Goal: Navigation & Orientation: Find specific page/section

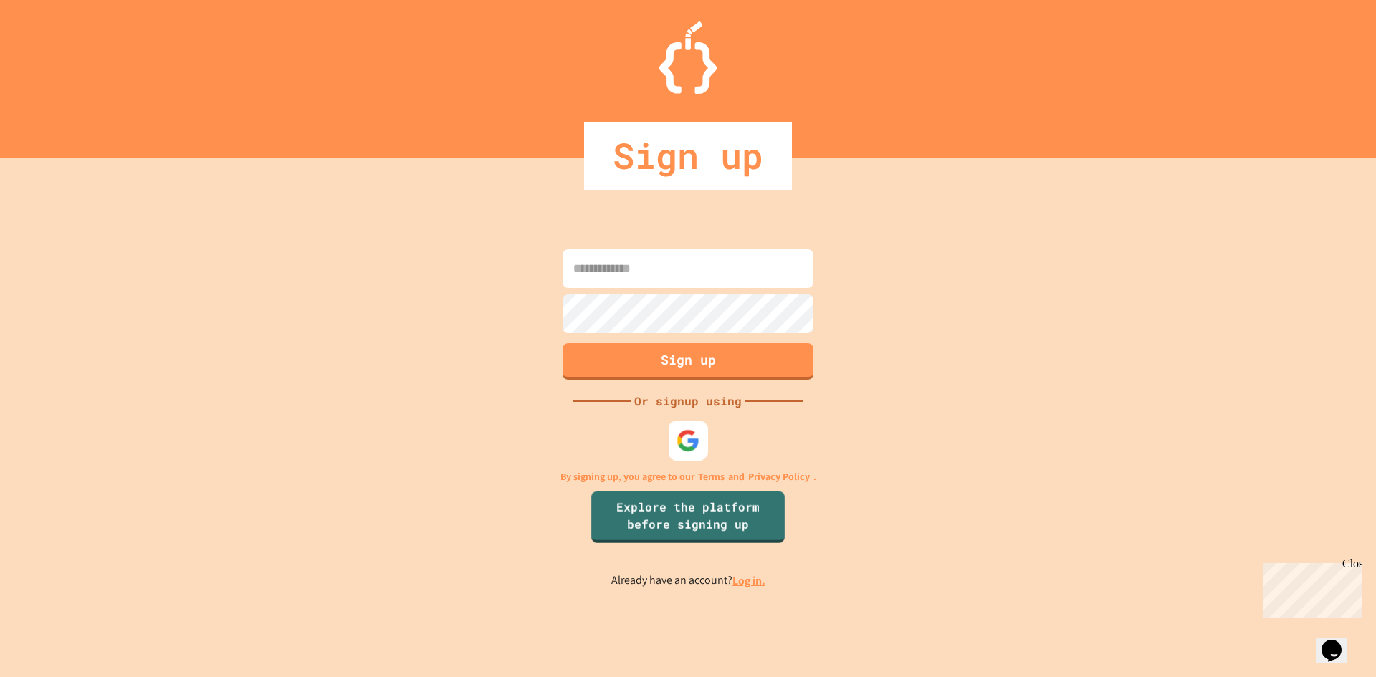
click at [687, 449] on img at bounding box center [689, 441] width 24 height 24
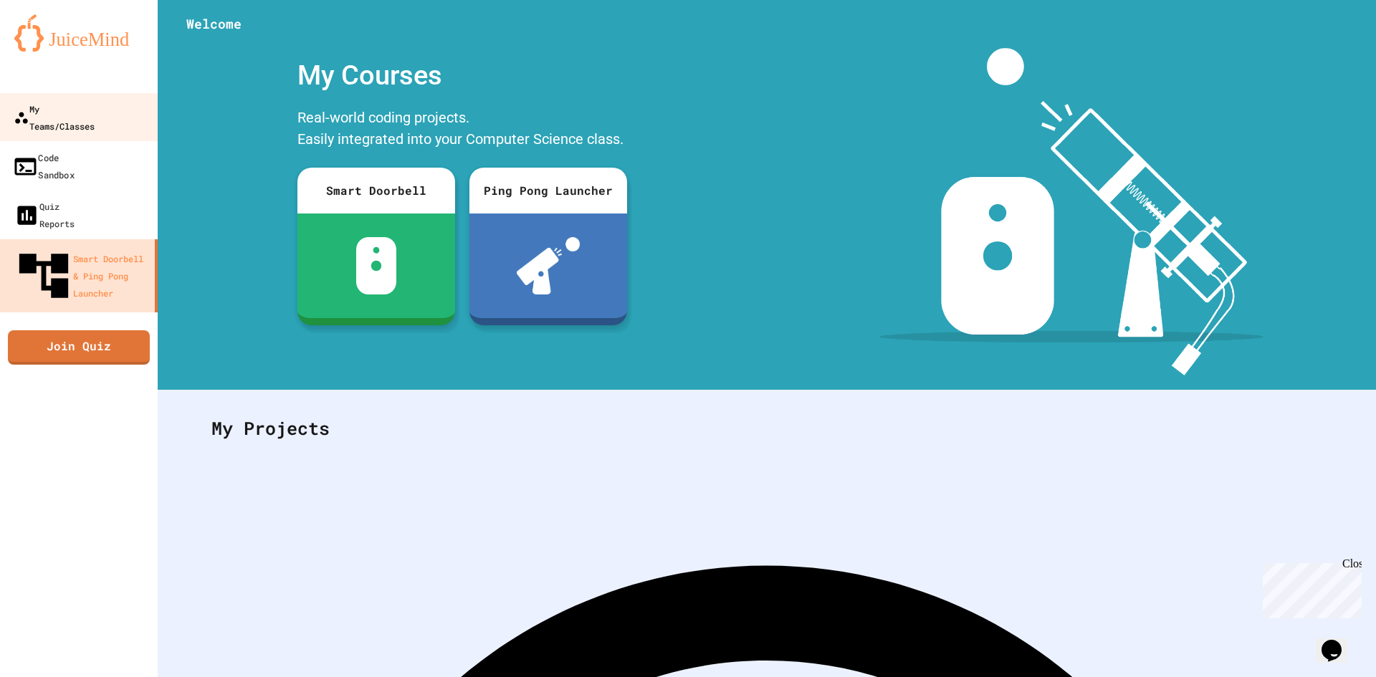
click at [62, 120] on link "My Teams/Classes" at bounding box center [78, 117] width 158 height 49
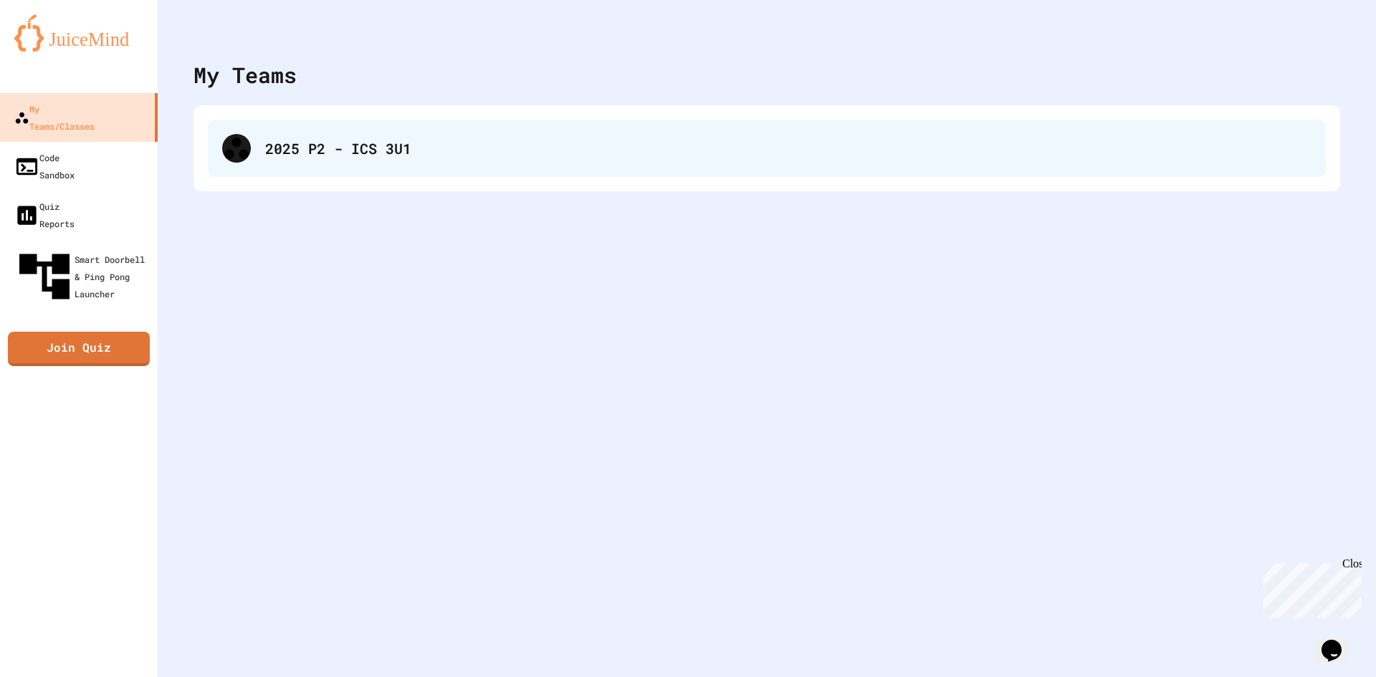
click at [371, 148] on div "2025 P2 - ICS 3U1" at bounding box center [788, 149] width 1047 height 22
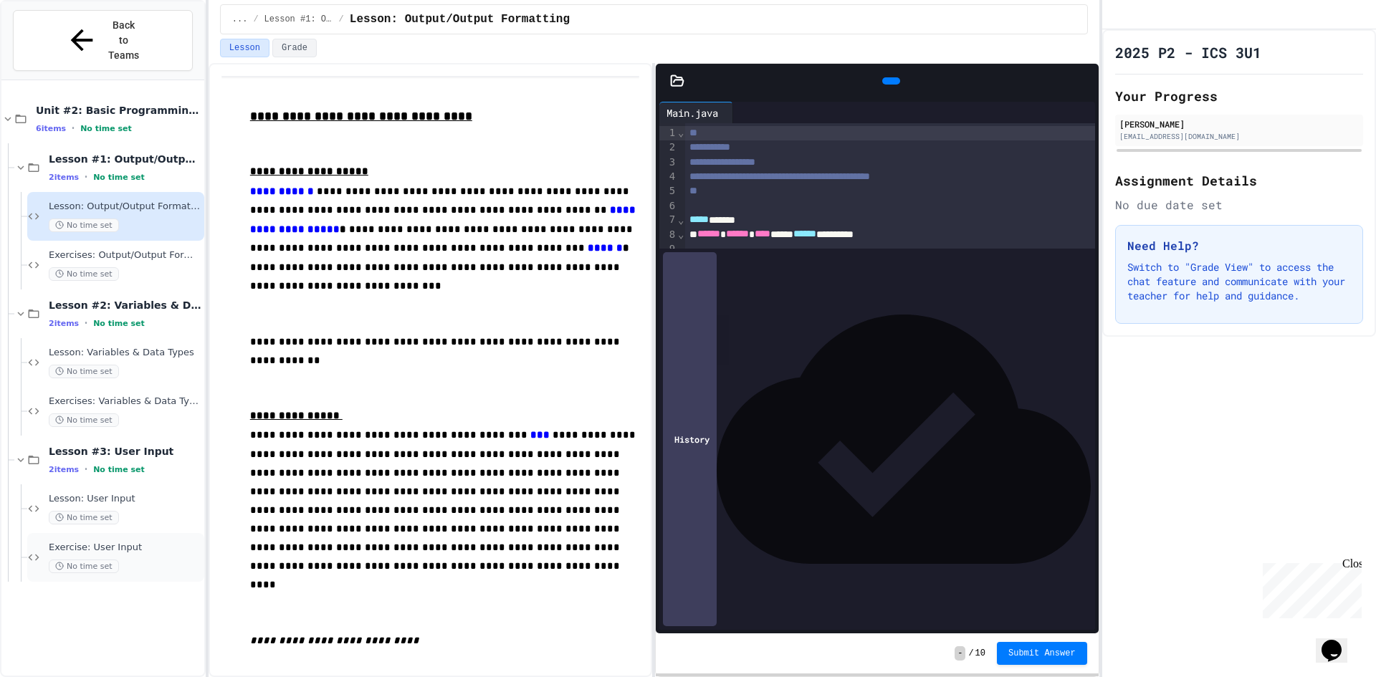
click at [125, 542] on span "Exercise: User Input" at bounding box center [125, 548] width 153 height 12
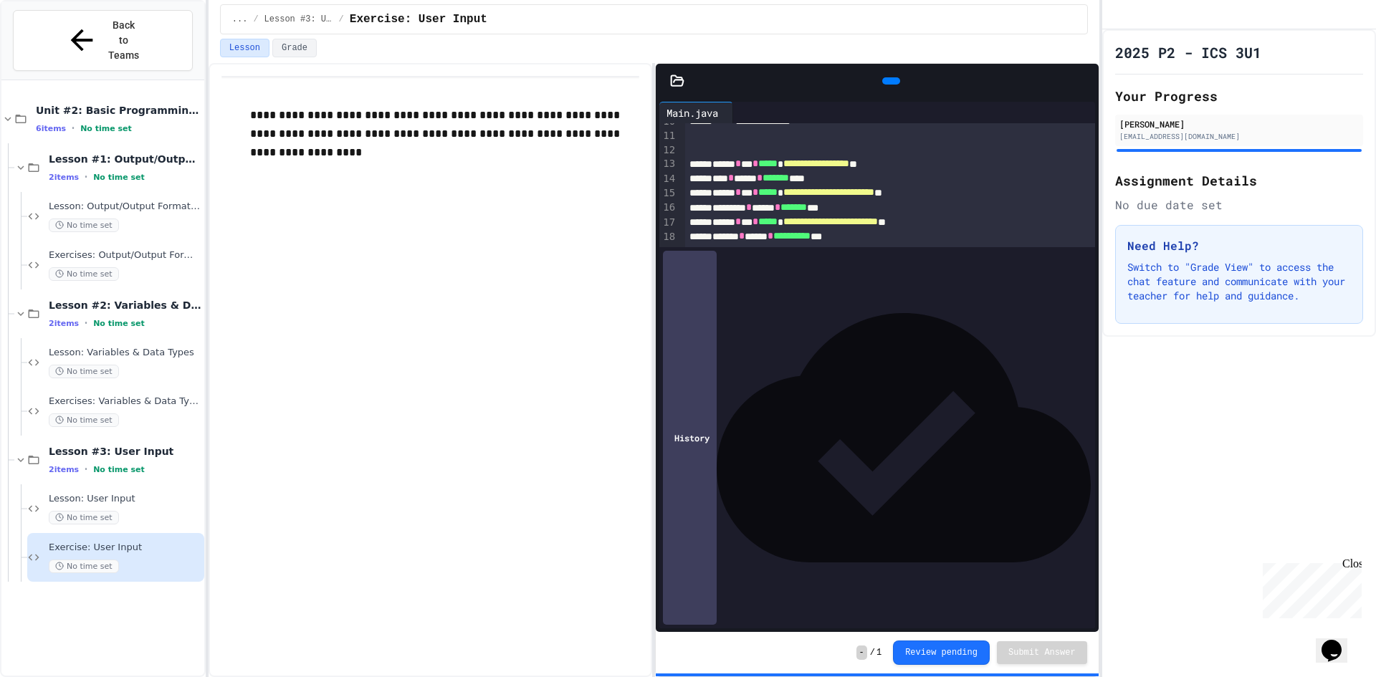
scroll to position [143, 0]
click at [887, 380] on div "******* * ***** * **** ***" at bounding box center [874, 381] width 379 height 14
